Goal: Information Seeking & Learning: Learn about a topic

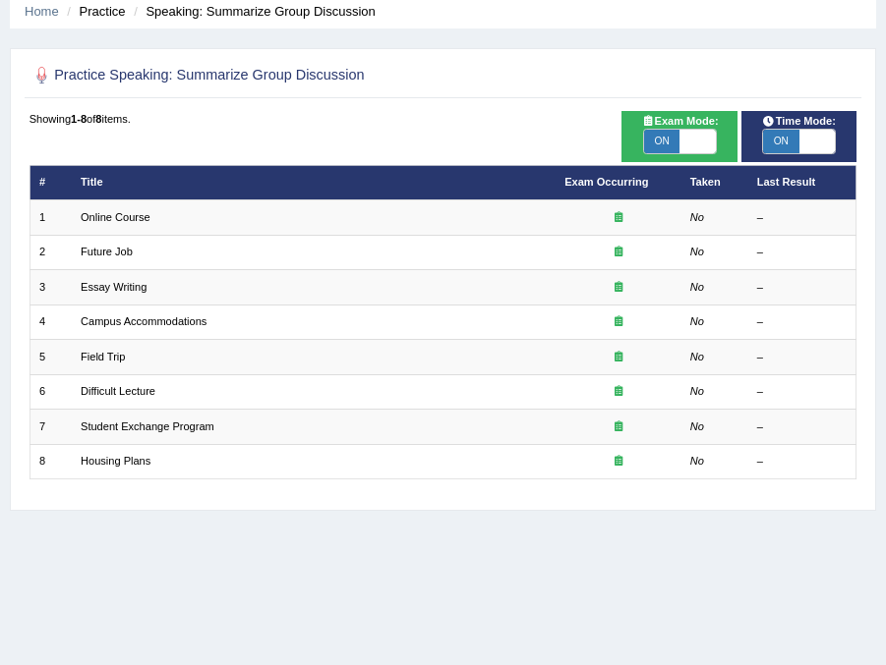
click at [801, 14] on ul "Home Practice Speaking: Summarize Group Discussion" at bounding box center [443, 11] width 866 height 34
click at [491, 52] on div "Practice Speaking: Summarize Group Discussion Time Mode: ON OFF Exam Mode: ON O…" at bounding box center [443, 279] width 866 height 463
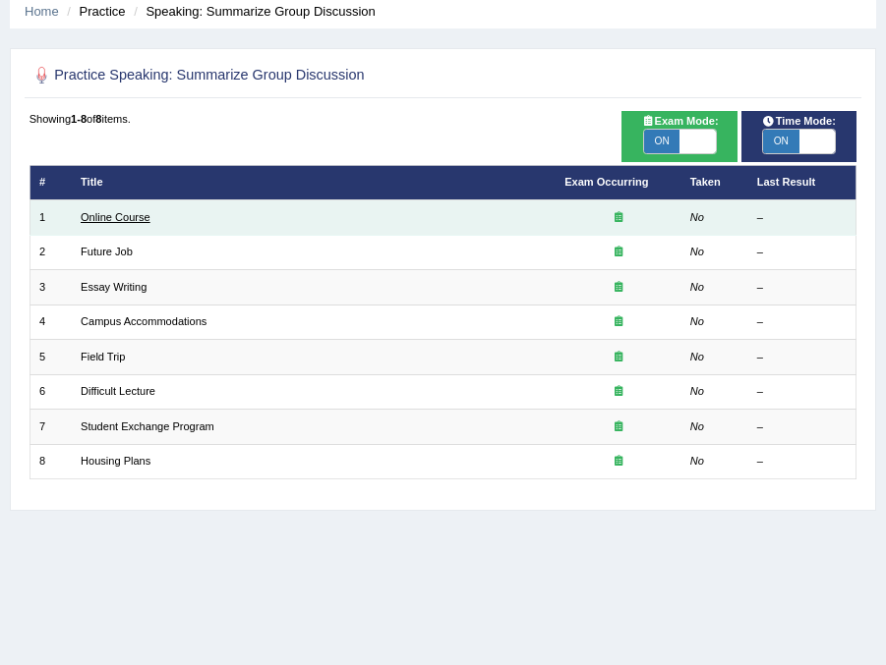
click at [117, 223] on link "Online Course" at bounding box center [116, 217] width 70 height 12
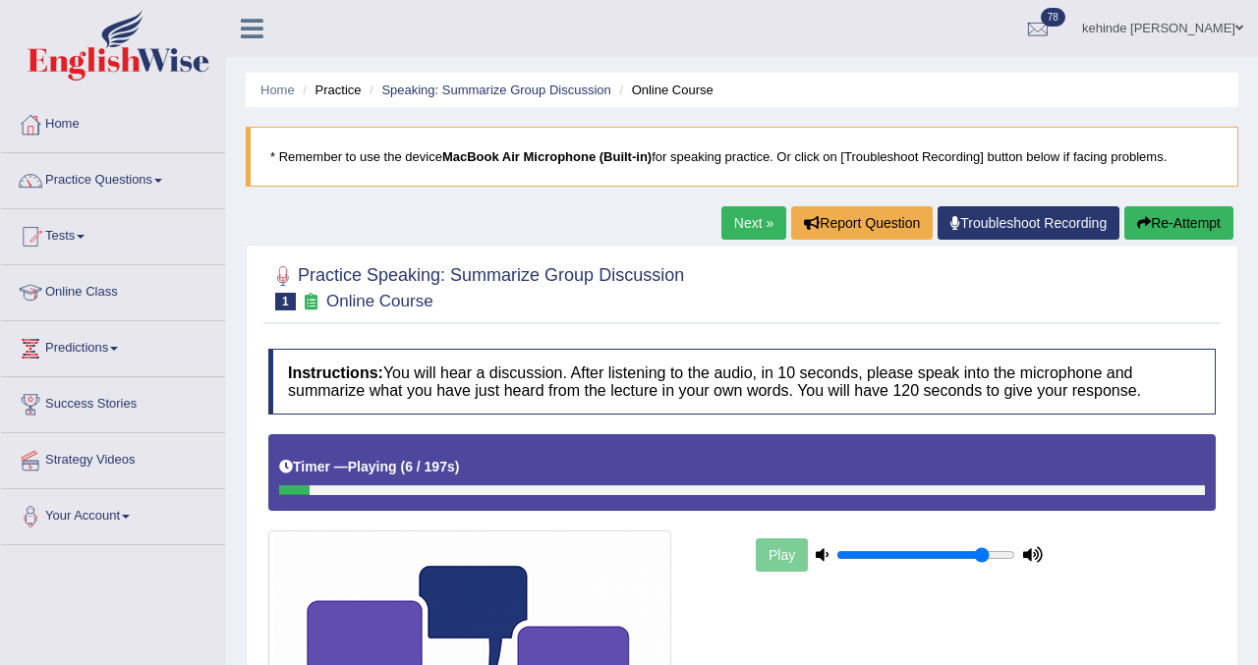
click at [885, 513] on div "Home Practice Speaking: Summarize Group Discussion Online Course * Remember to …" at bounding box center [742, 518] width 1032 height 1036
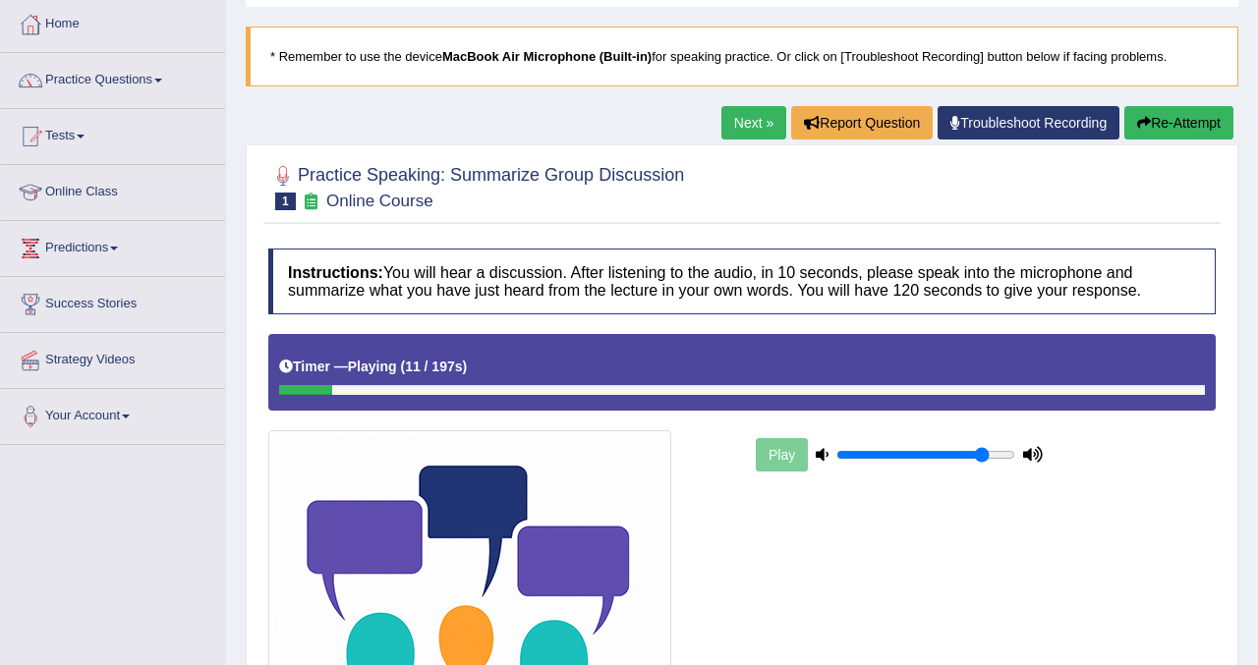
scroll to position [39, 0]
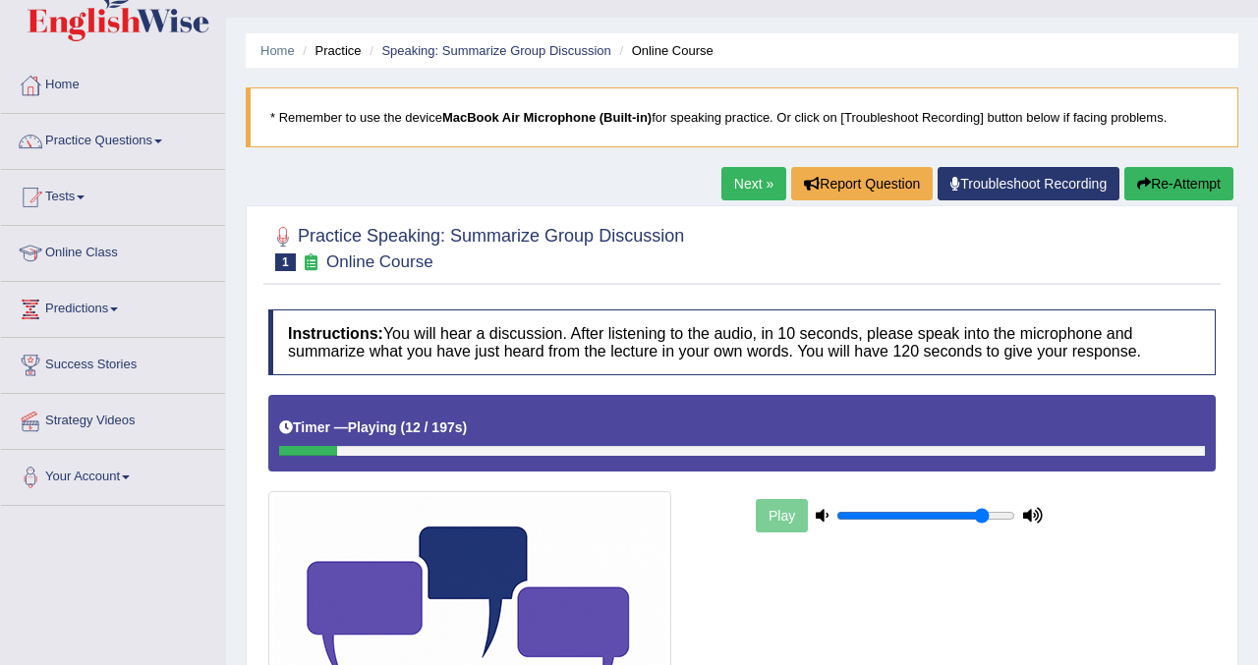
click at [885, 187] on button "Re-Attempt" at bounding box center [1179, 183] width 109 height 33
click at [1170, 185] on button "Re-Attempt" at bounding box center [1179, 183] width 109 height 33
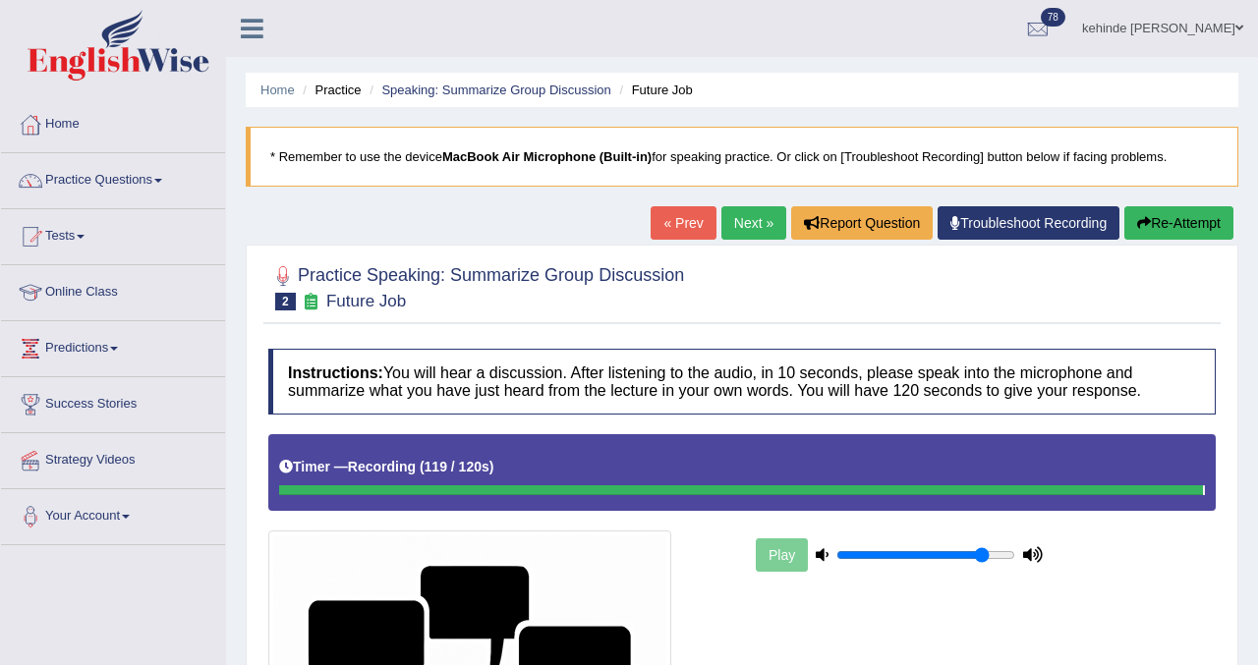
click at [1061, 315] on div at bounding box center [742, 287] width 948 height 60
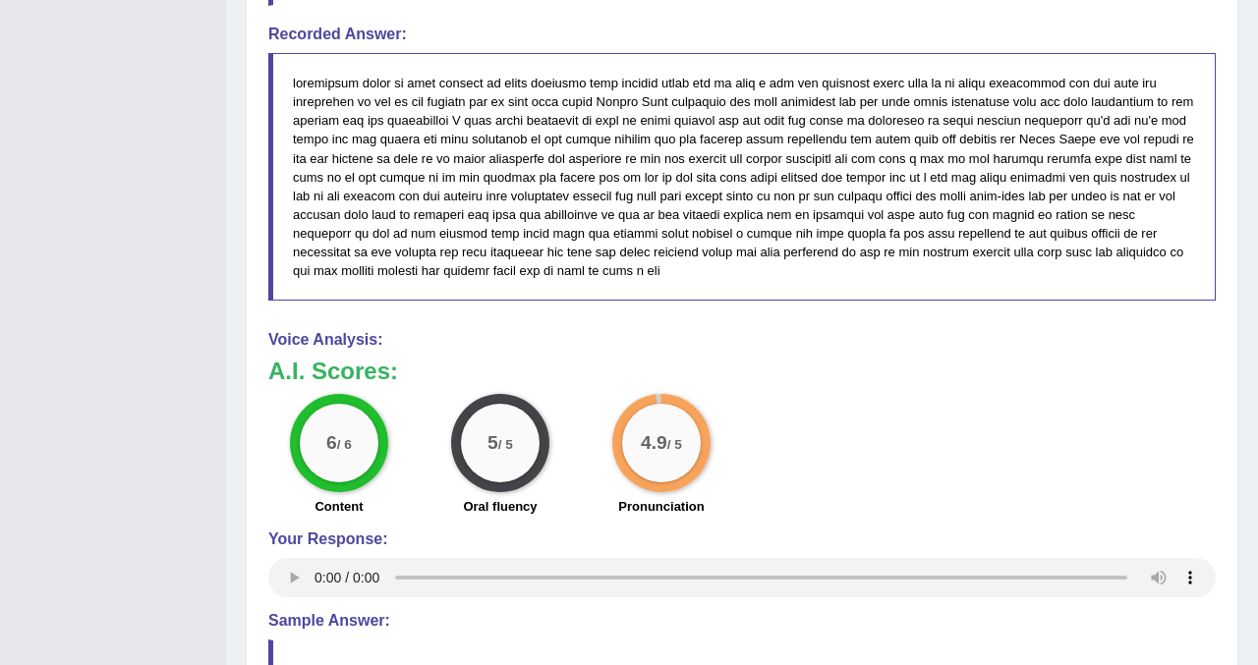
scroll to position [1376, 0]
